Goal: Use online tool/utility: Utilize a website feature to perform a specific function

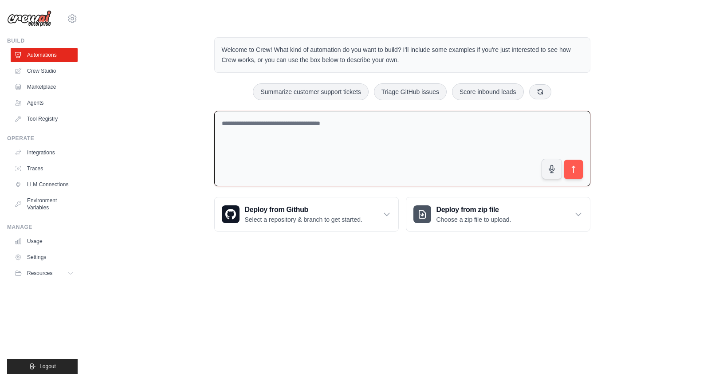
click at [367, 153] on textarea at bounding box center [402, 149] width 376 height 76
click at [40, 72] on link "Crew Studio" at bounding box center [45, 71] width 67 height 14
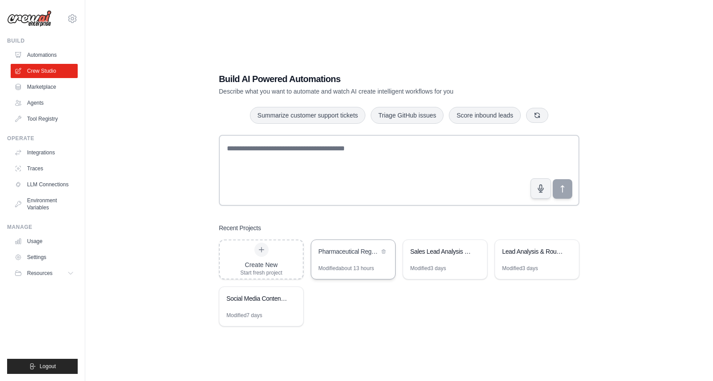
click at [334, 268] on div "Modified about 13 hours" at bounding box center [345, 268] width 55 height 7
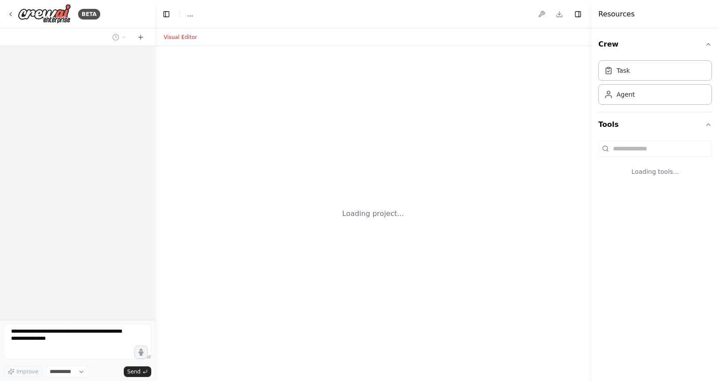
select select "****"
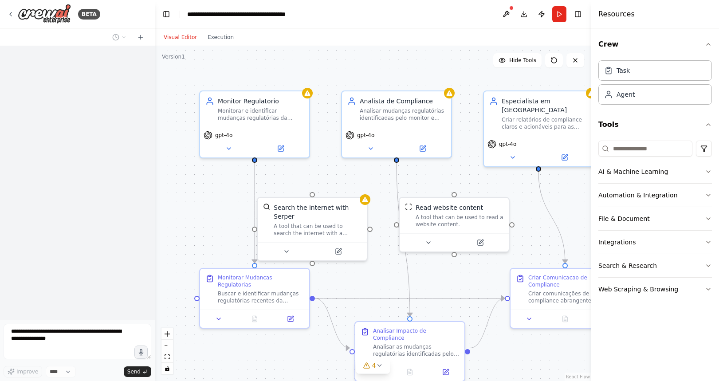
scroll to position [3402, 0]
click at [148, 353] on textarea at bounding box center [78, 342] width 148 height 36
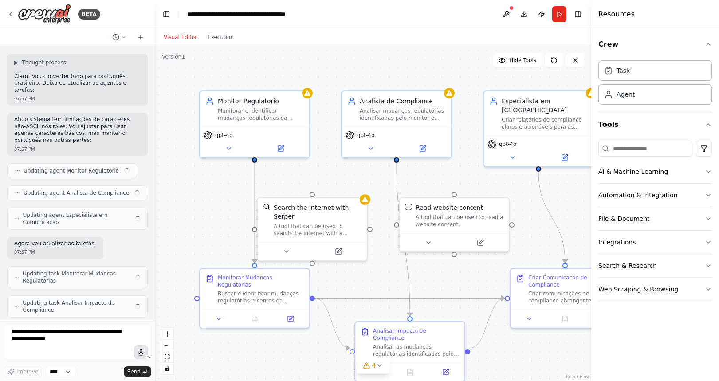
click at [145, 353] on button "button" at bounding box center [141, 352] width 14 height 14
click at [95, 349] on textarea at bounding box center [78, 342] width 148 height 36
type textarea "******"
click at [99, 344] on textarea at bounding box center [78, 342] width 148 height 36
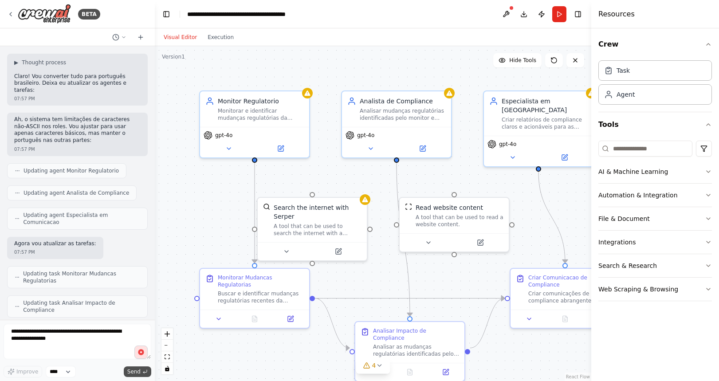
click at [142, 368] on button "Send" at bounding box center [138, 372] width 28 height 11
click at [107, 346] on textarea at bounding box center [78, 342] width 148 height 36
type textarea "***"
click at [130, 367] on button "Send" at bounding box center [138, 372] width 28 height 11
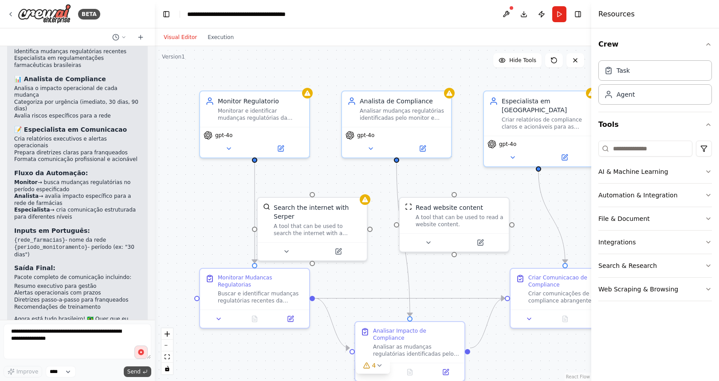
scroll to position [3793, 0]
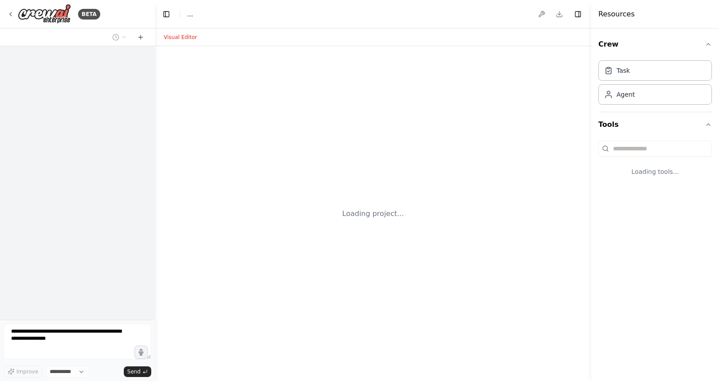
select select "****"
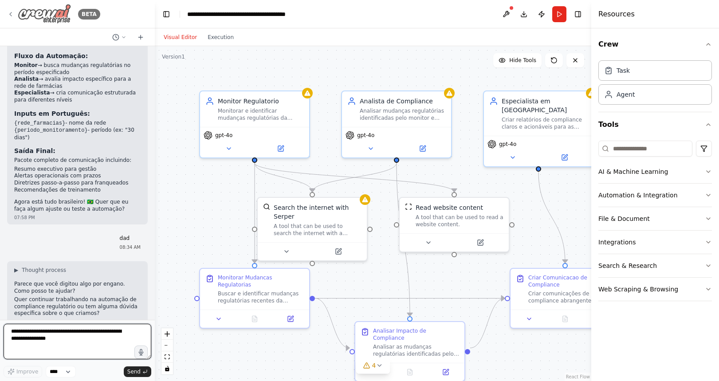
scroll to position [3845, 0]
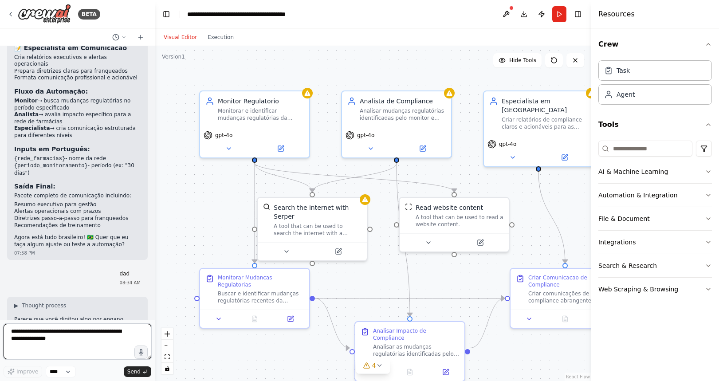
click at [73, 343] on textarea at bounding box center [78, 342] width 148 height 36
type textarea "*"
click at [138, 352] on icon "button" at bounding box center [142, 353] width 8 height 8
click at [82, 355] on div "08:34 AM" at bounding box center [77, 358] width 126 height 7
click at [93, 348] on textarea at bounding box center [78, 342] width 148 height 36
